Goal: Check status: Check status

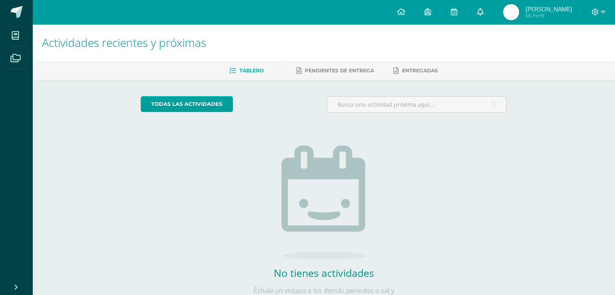
click at [485, 15] on link at bounding box center [480, 12] width 26 height 24
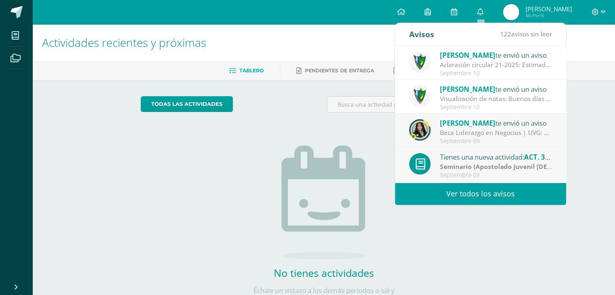
click at [476, 67] on div "Aclaración circular 21-2025: Estimados padres y estudiantes, es un gusto saluda…" at bounding box center [496, 64] width 112 height 9
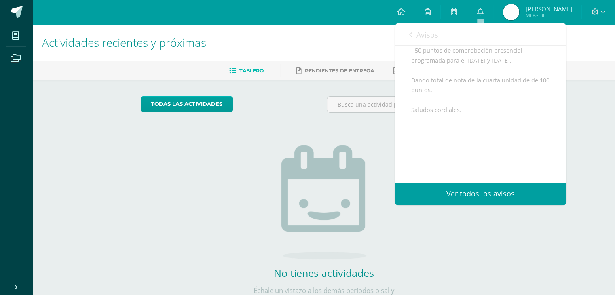
scroll to position [178, 0]
click at [410, 36] on icon at bounding box center [410, 35] width 3 height 6
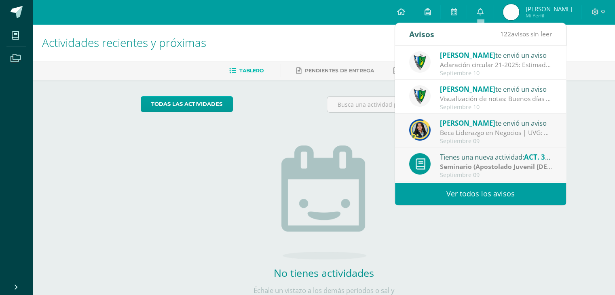
click at [451, 87] on span "[PERSON_NAME]" at bounding box center [467, 89] width 55 height 9
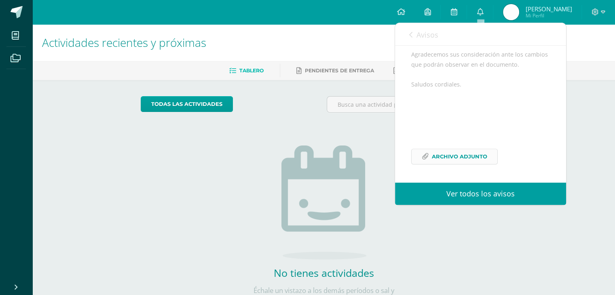
click at [458, 164] on span "Archivo Adjunto" at bounding box center [459, 156] width 55 height 15
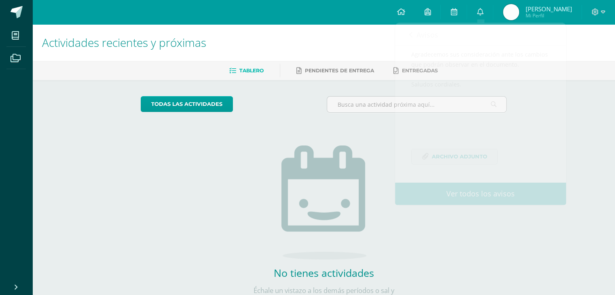
click at [516, 8] on img at bounding box center [511, 12] width 16 height 16
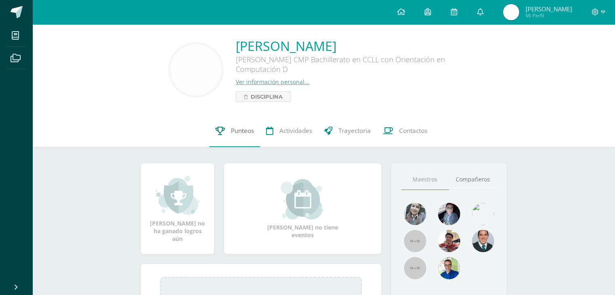
click at [219, 127] on link "Punteos" at bounding box center [234, 131] width 51 height 32
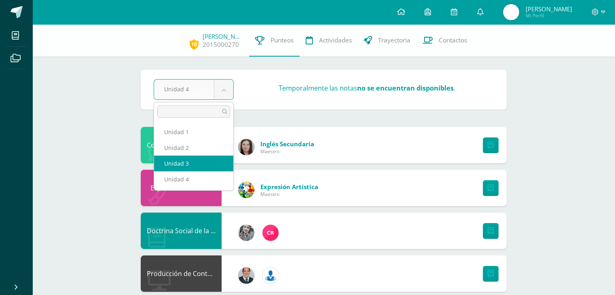
select select "Unidad 3"
